Goal: Transaction & Acquisition: Purchase product/service

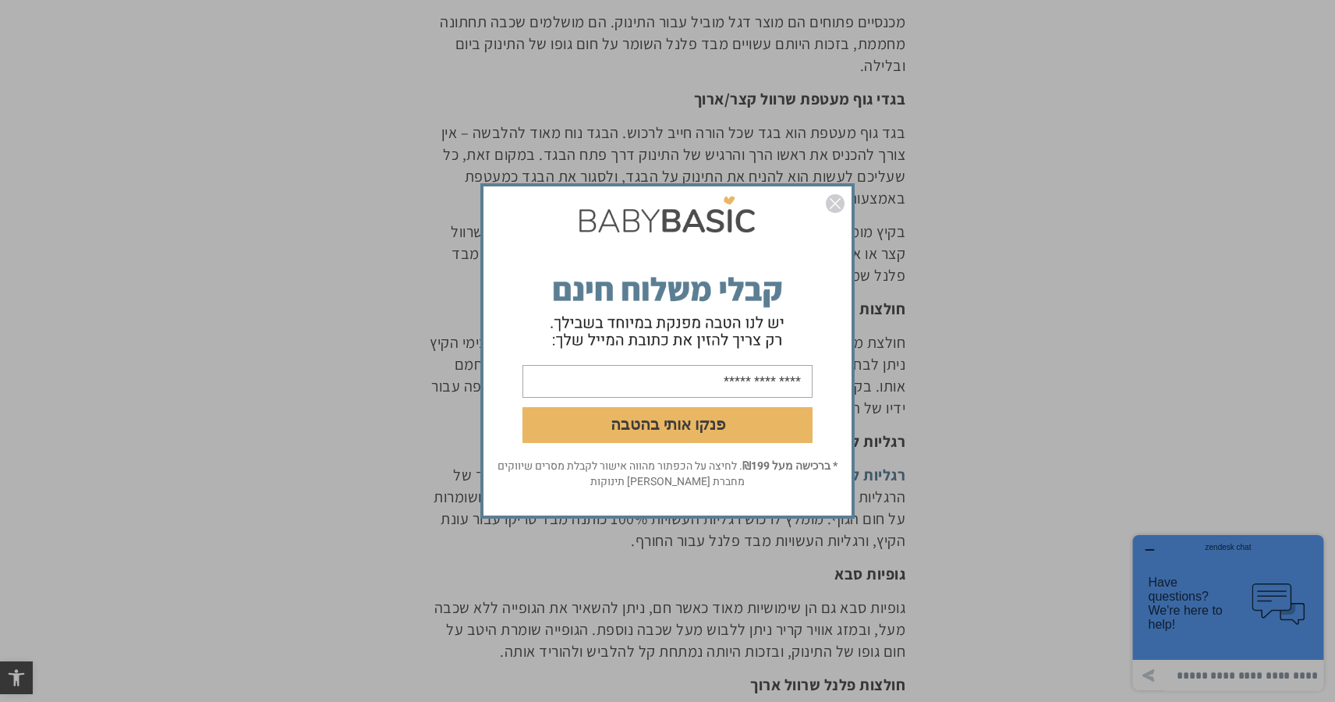
click at [837, 209] on img "סגור" at bounding box center [835, 203] width 19 height 19
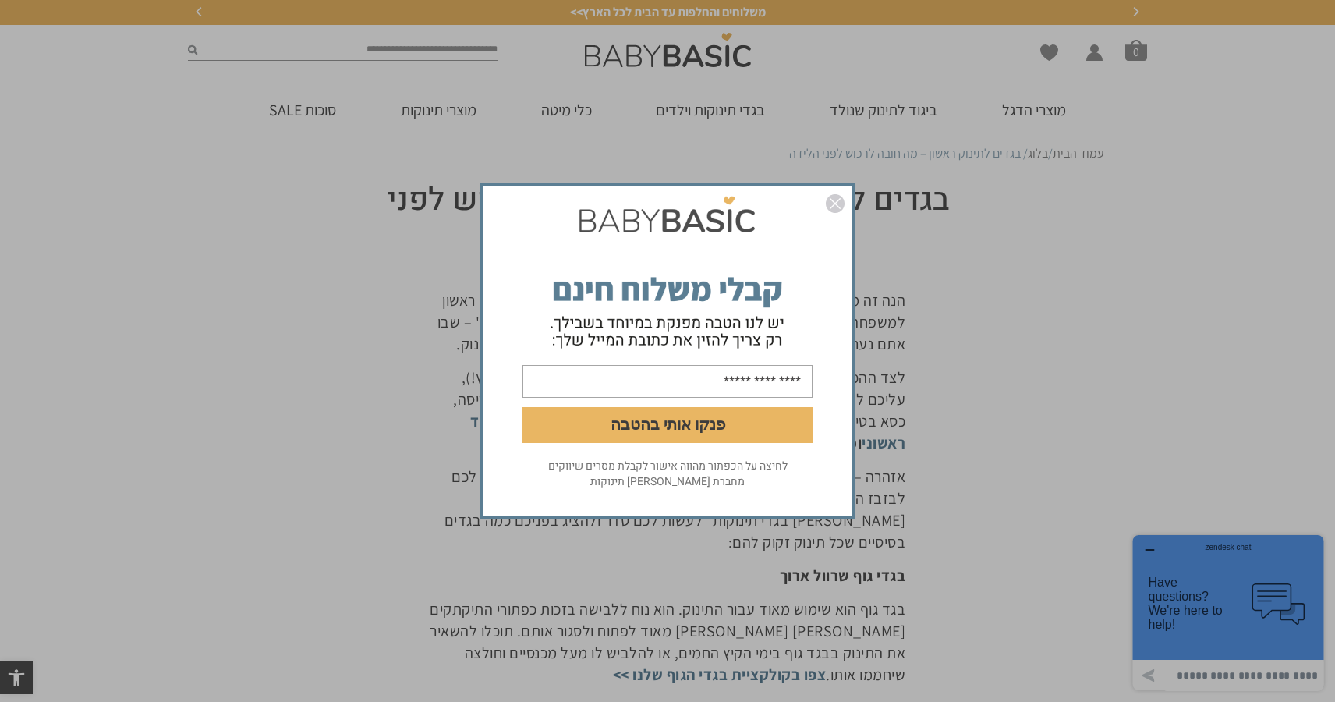
click at [842, 194] on img "סגור" at bounding box center [835, 203] width 19 height 19
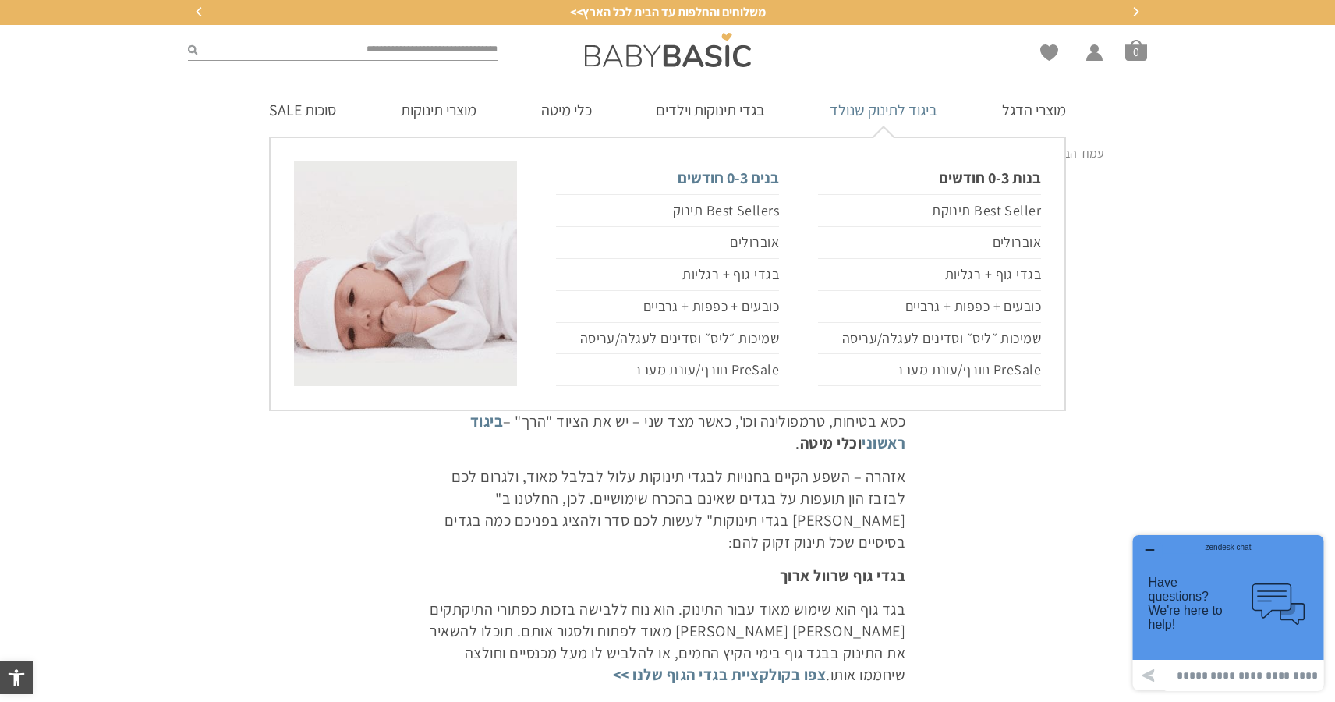
click at [741, 182] on link "בנים 0-3 חודשים" at bounding box center [667, 177] width 223 height 33
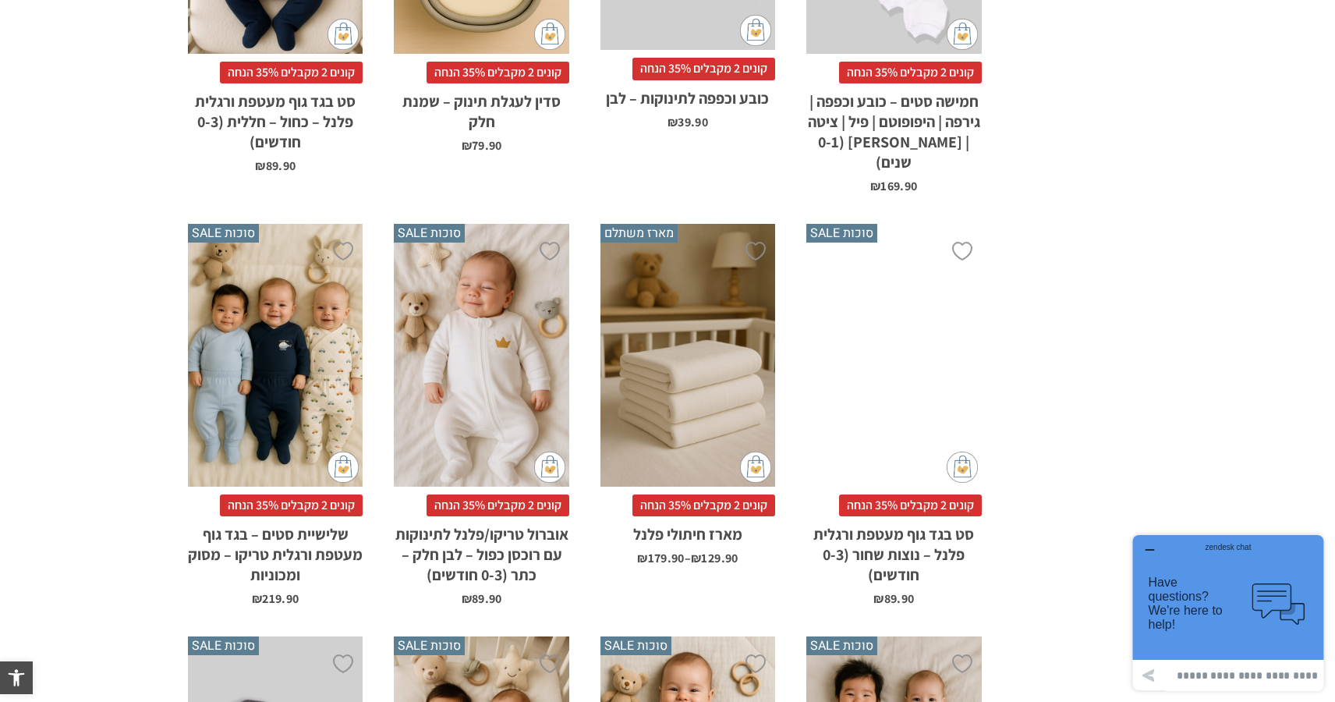
scroll to position [4710, 0]
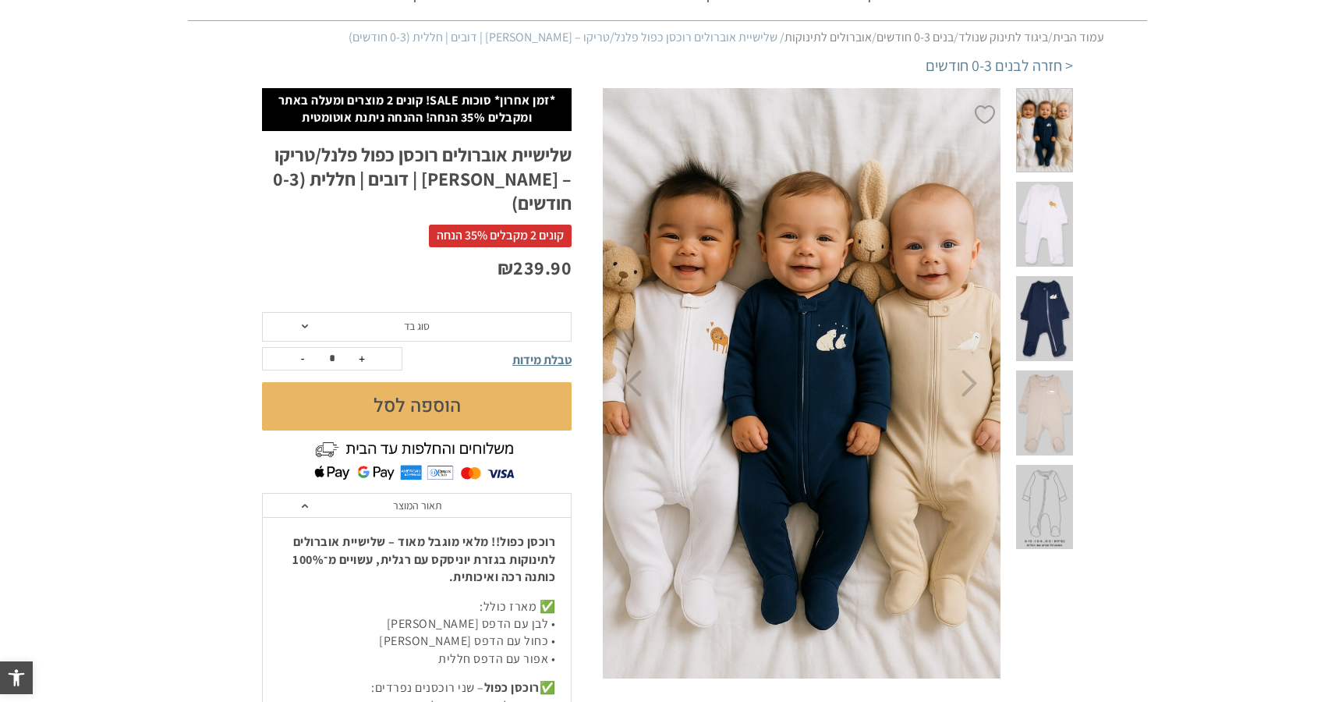
scroll to position [114, 0]
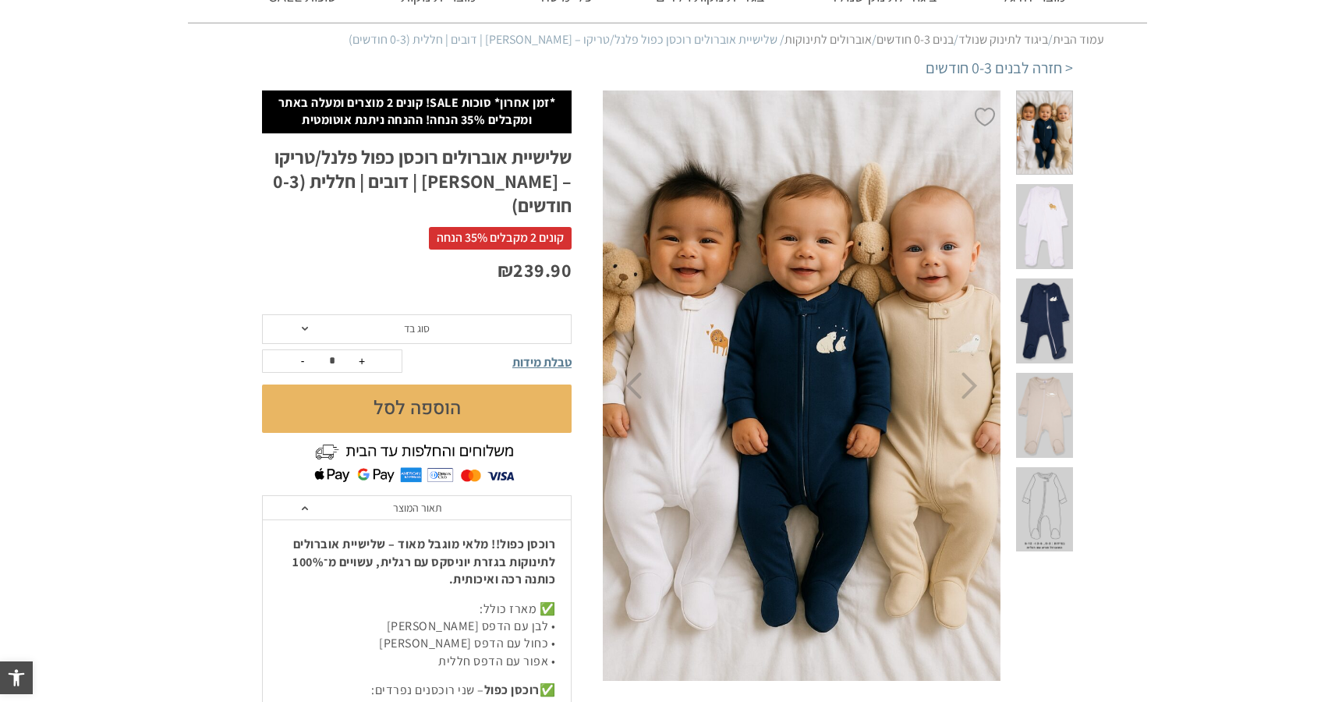
click at [1045, 252] on span at bounding box center [1044, 226] width 57 height 85
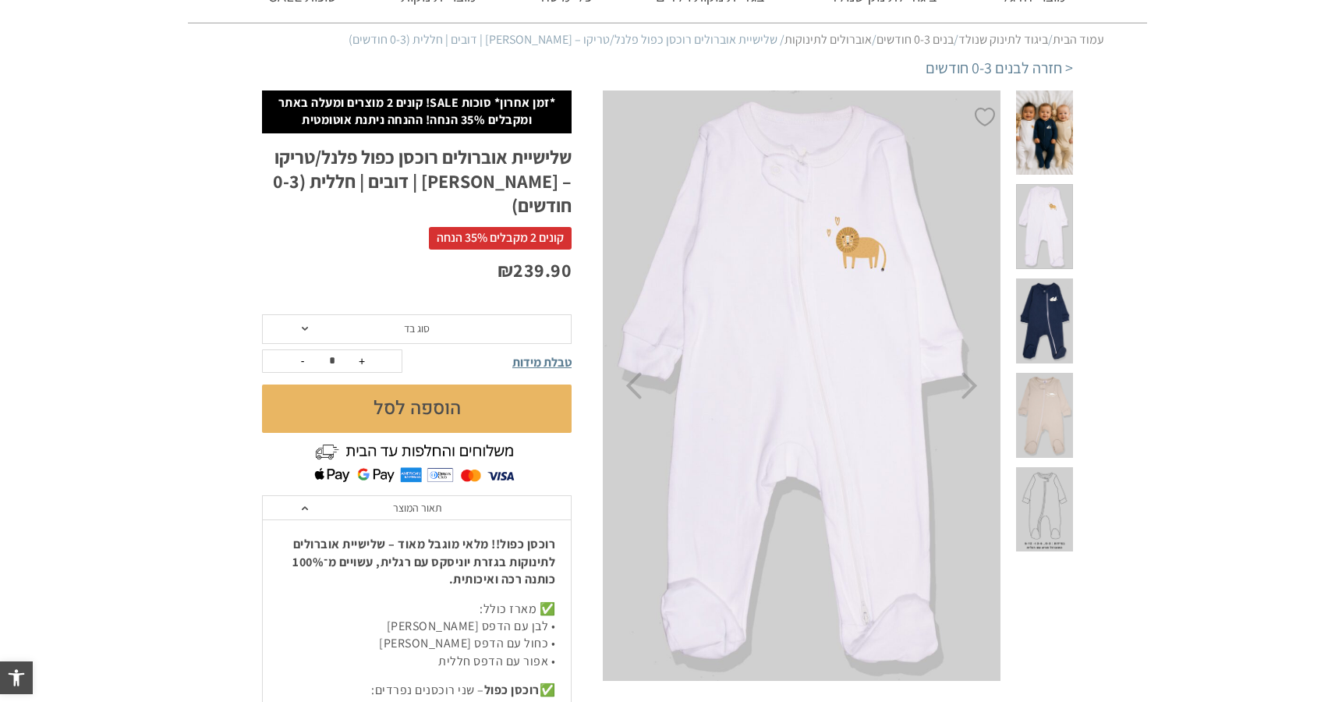
click at [1049, 307] on span at bounding box center [1044, 320] width 57 height 85
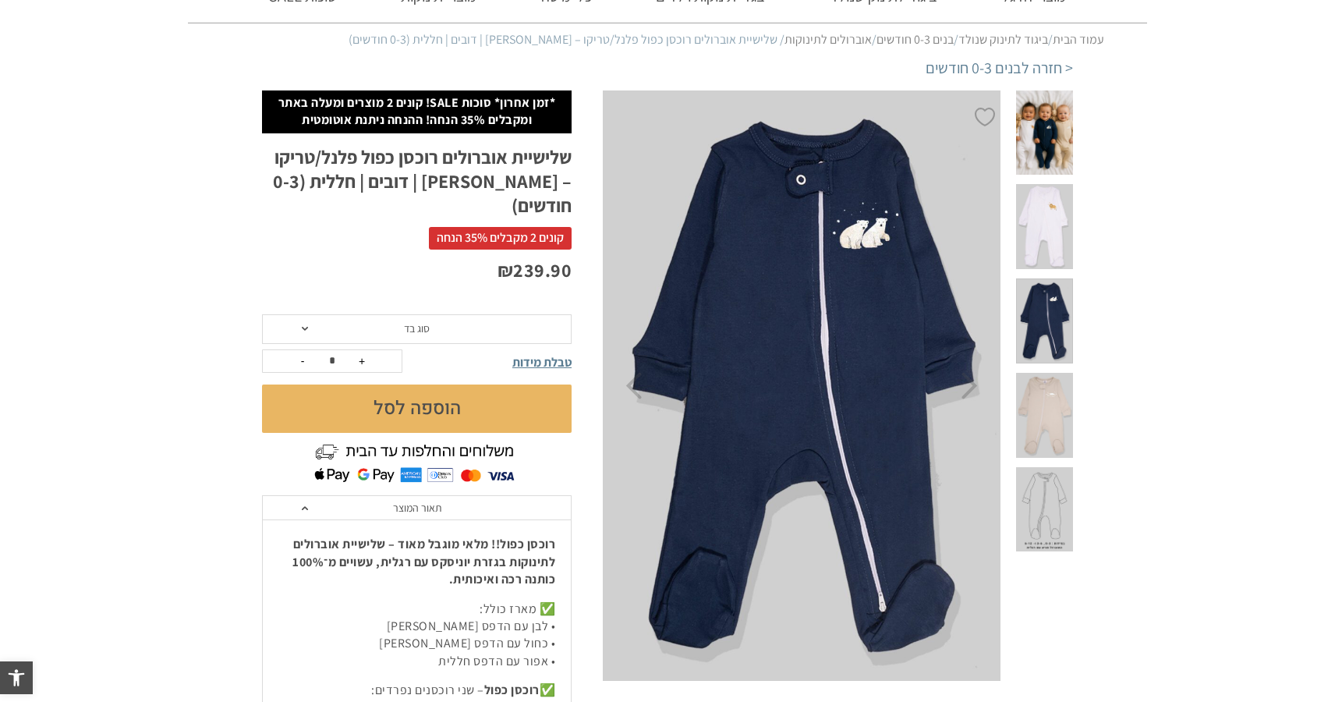
click at [1045, 412] on span at bounding box center [1044, 415] width 57 height 85
